Goal: Task Accomplishment & Management: Use online tool/utility

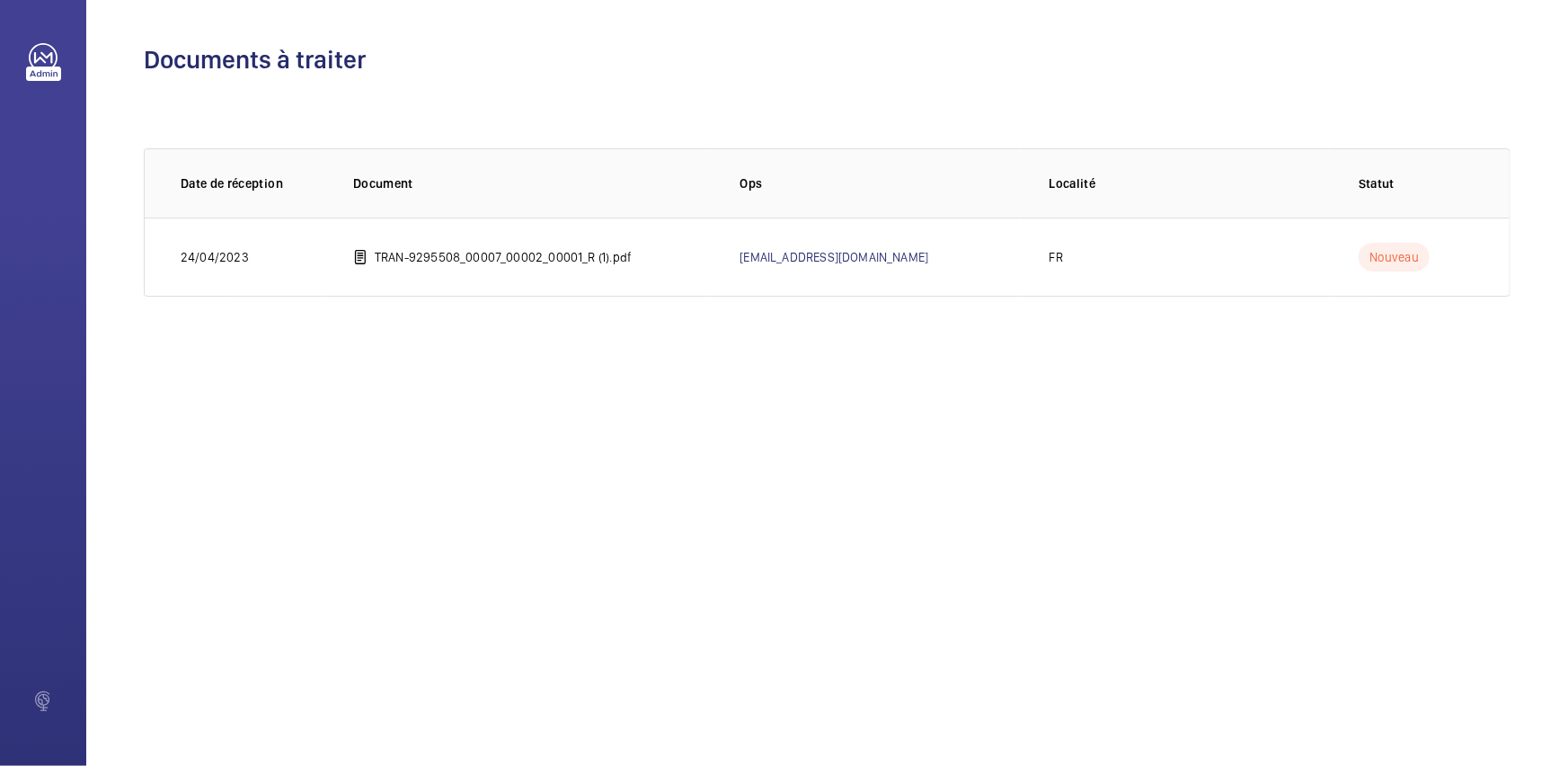
click at [1061, 76] on wm-front-transcriptions-table "Documents à traiter 0 of 0 Date de réception Document Ops Localité Statut [DATE…" at bounding box center [828, 169] width 1482 height 340
